Goal: Check status: Check status

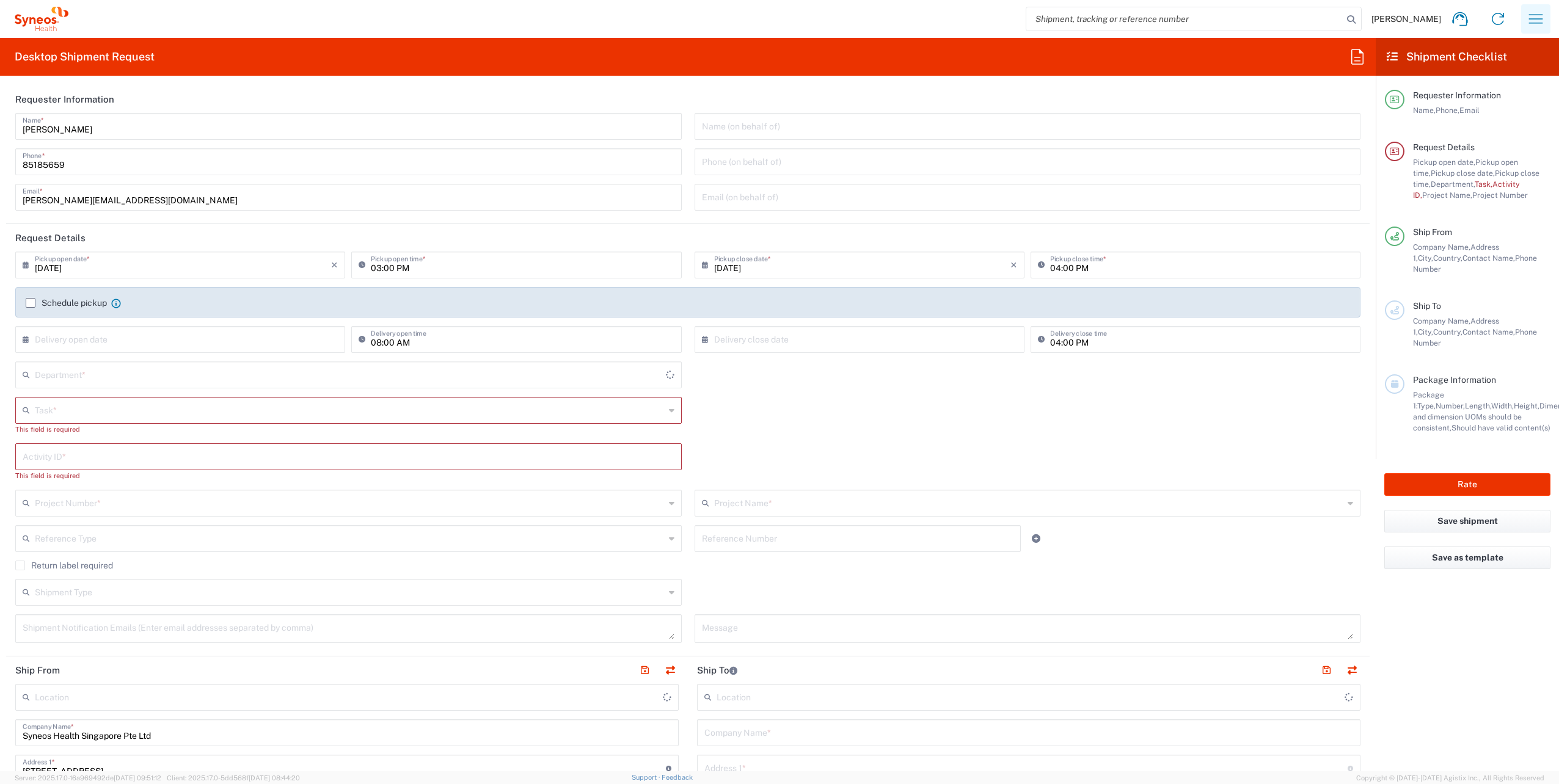
type input "4510"
click at [1541, 22] on icon "button" at bounding box center [1536, 19] width 20 height 20
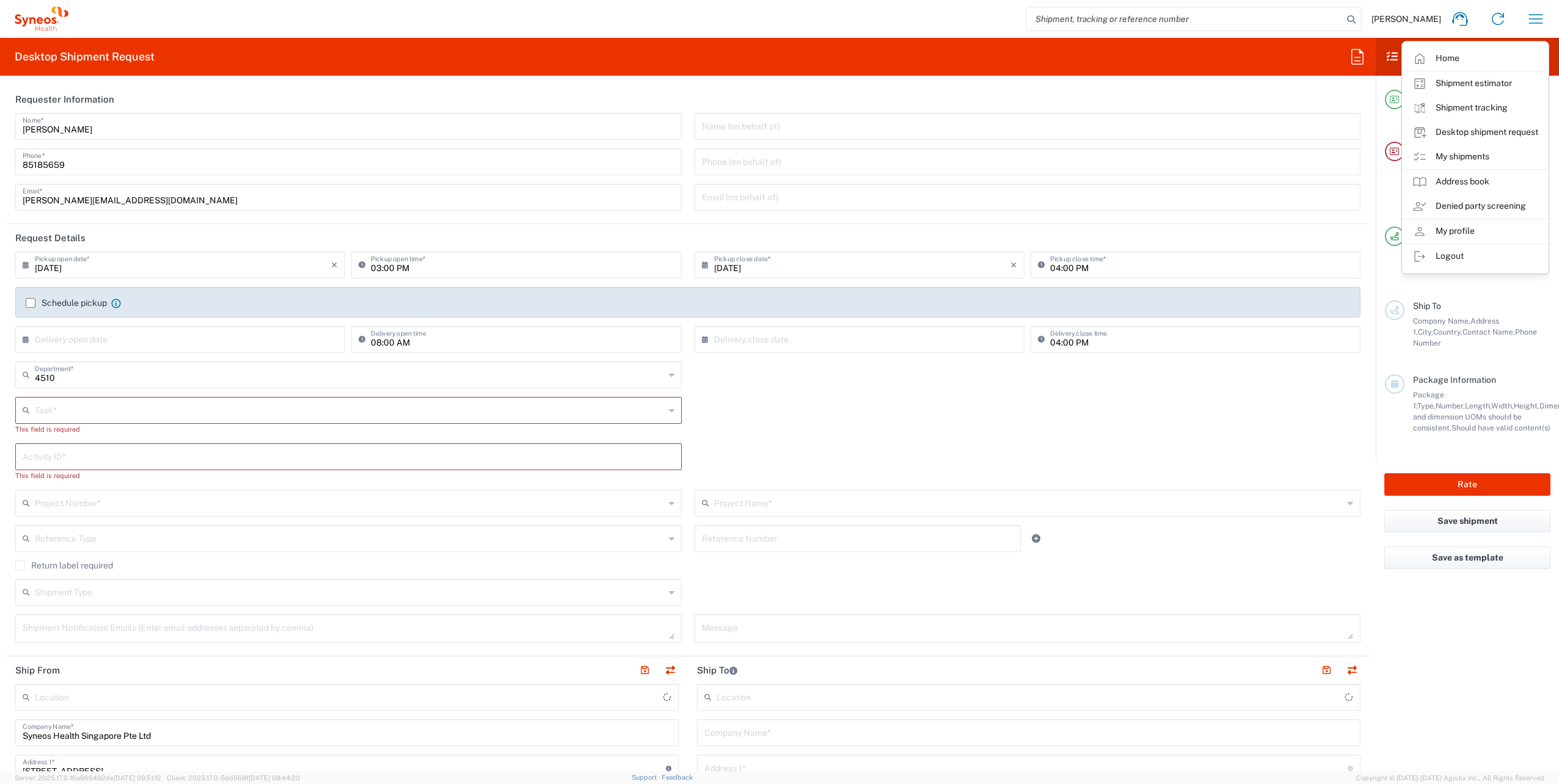
type input "[GEOGRAPHIC_DATA]"
click at [1459, 156] on link "My shipments" at bounding box center [1475, 156] width 145 height 25
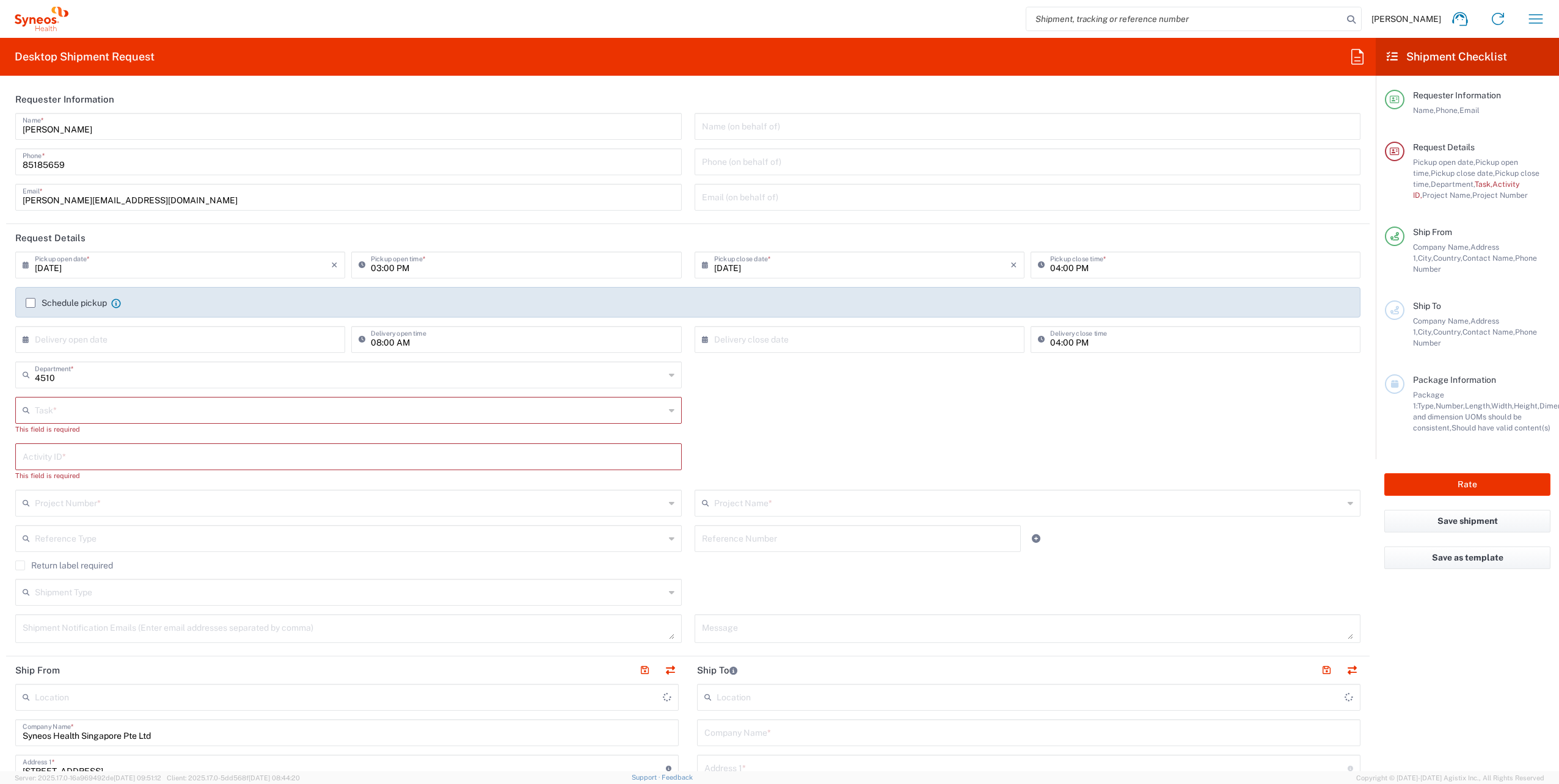
type input "Syneos Health Singapore PteLtd"
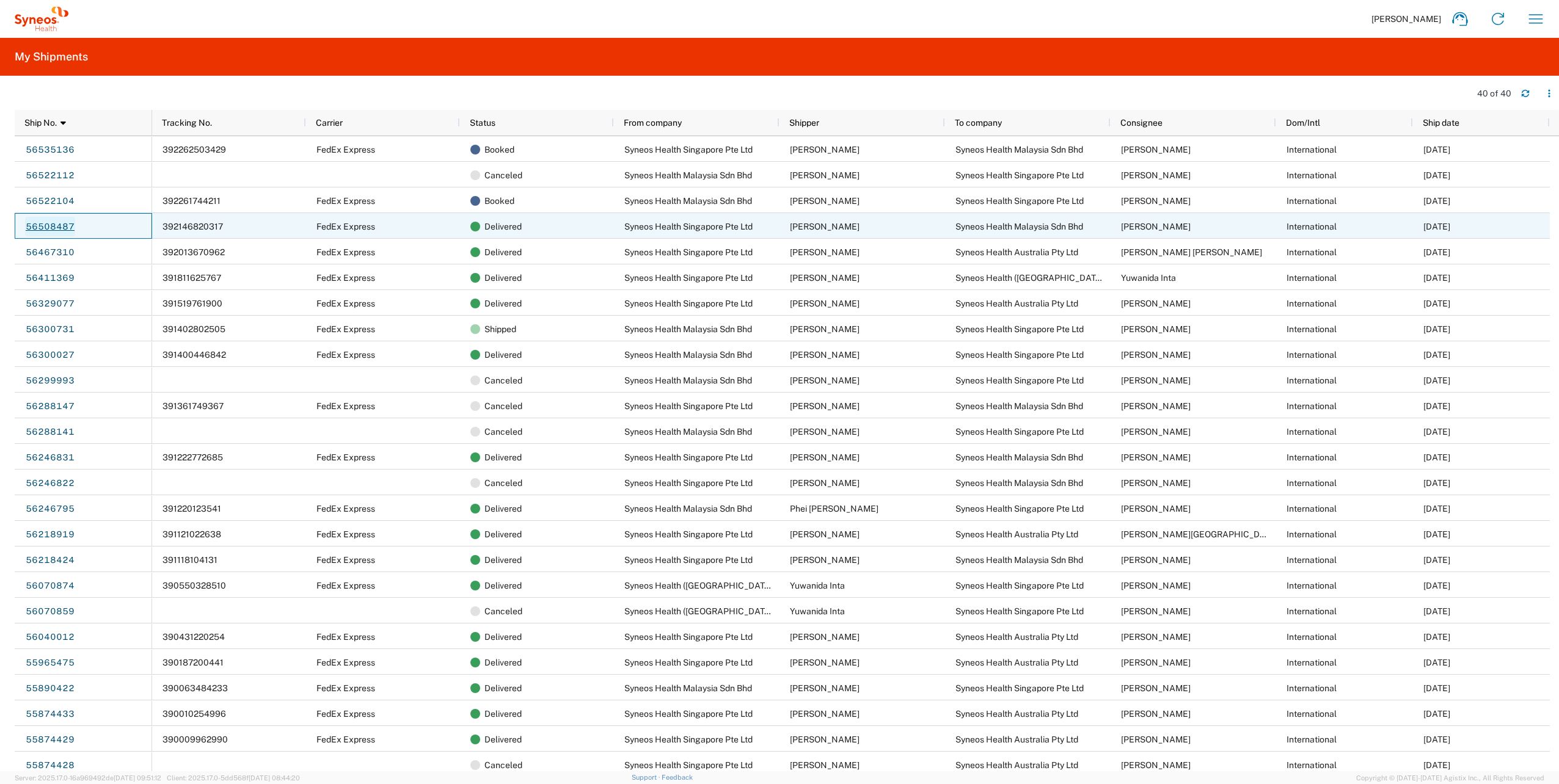
click at [50, 227] on link "56508487" at bounding box center [50, 227] width 50 height 20
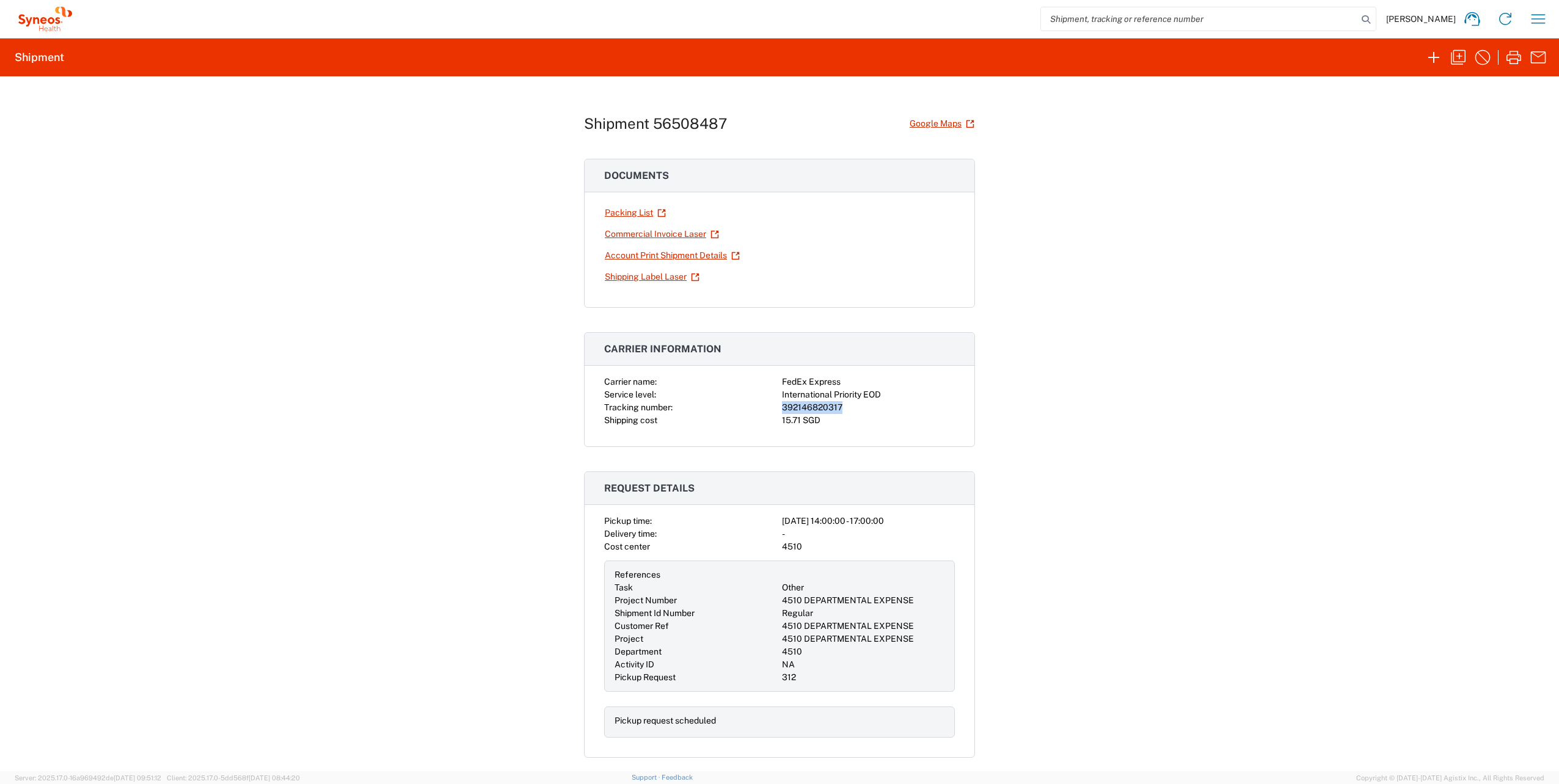
drag, startPoint x: 853, startPoint y: 403, endPoint x: 770, endPoint y: 407, distance: 83.1
click at [770, 407] on div "Carrier name: FedEx Express Service level: International Priority EOD Tracking …" at bounding box center [780, 400] width 351 height 51
copy div "392146820317"
click at [843, 405] on div "392146820317" at bounding box center [868, 407] width 173 height 13
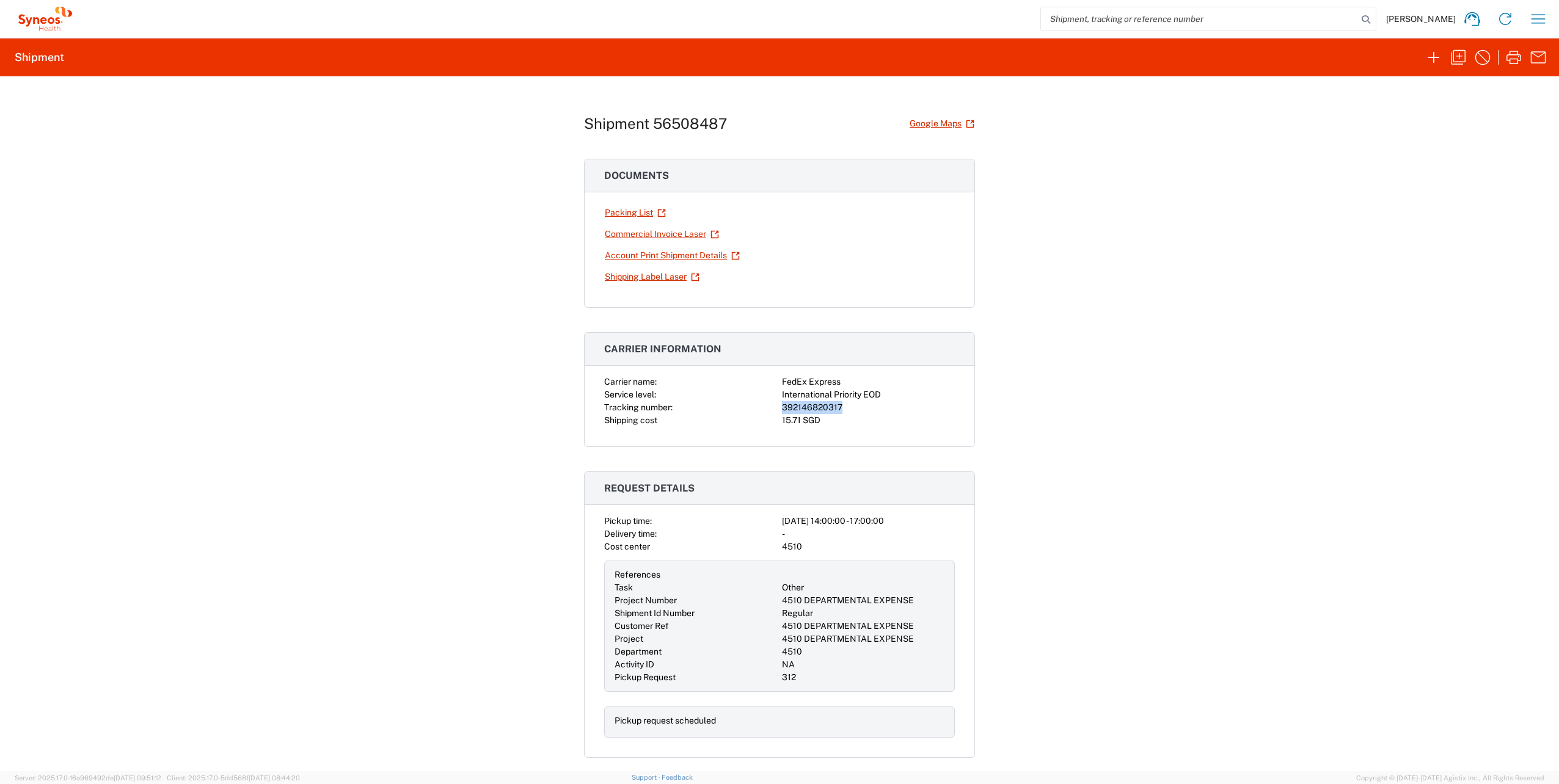
drag, startPoint x: 843, startPoint y: 405, endPoint x: 768, endPoint y: 405, distance: 75.0
click at [768, 405] on div "Carrier name: FedEx Express Service level: International Priority EOD Tracking …" at bounding box center [780, 400] width 351 height 51
copy div "392146820317"
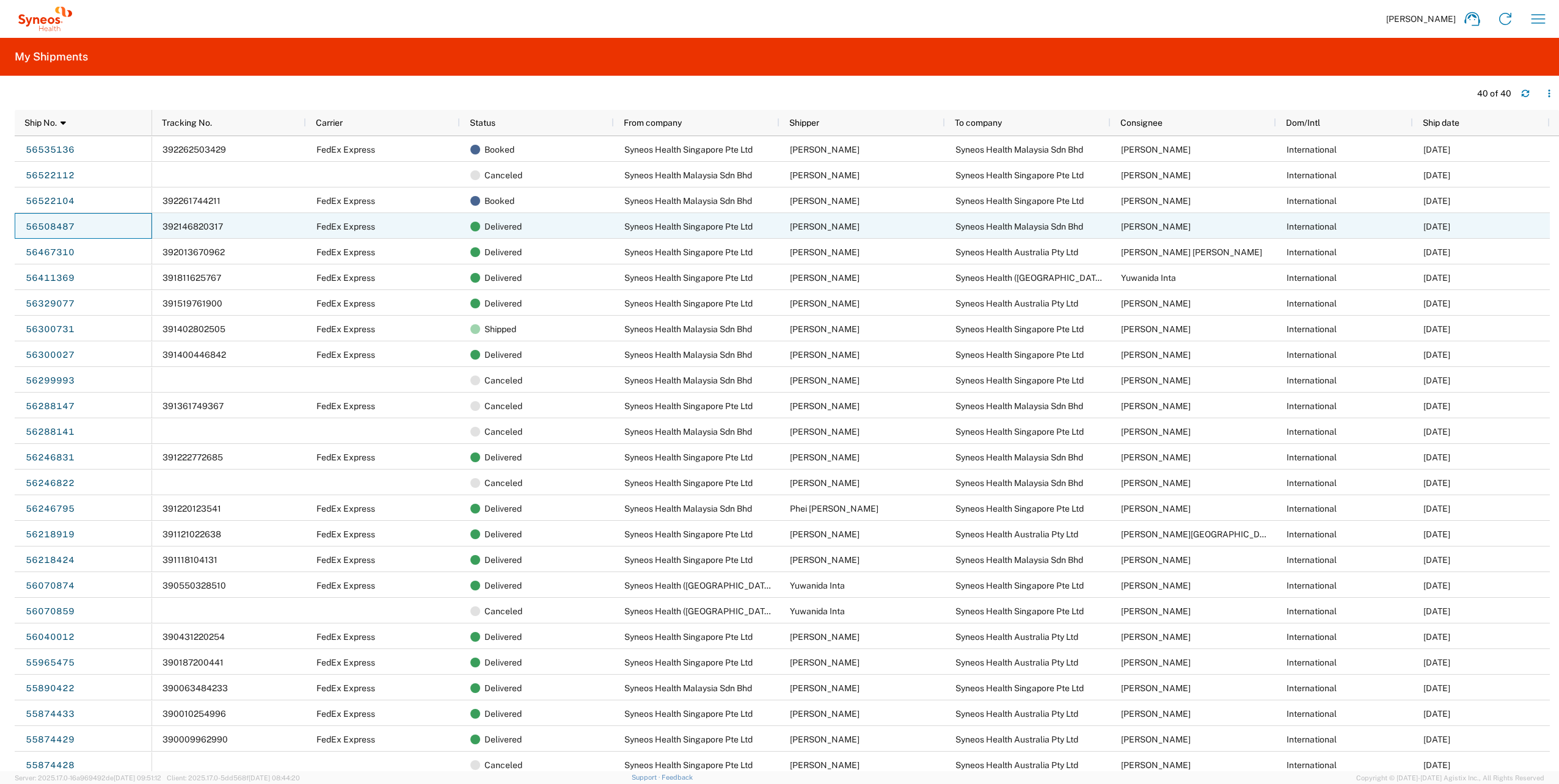
click at [86, 224] on div "56508487" at bounding box center [83, 226] width 138 height 26
click at [263, 225] on div "392146820317" at bounding box center [229, 226] width 154 height 26
